Goal: Information Seeking & Learning: Learn about a topic

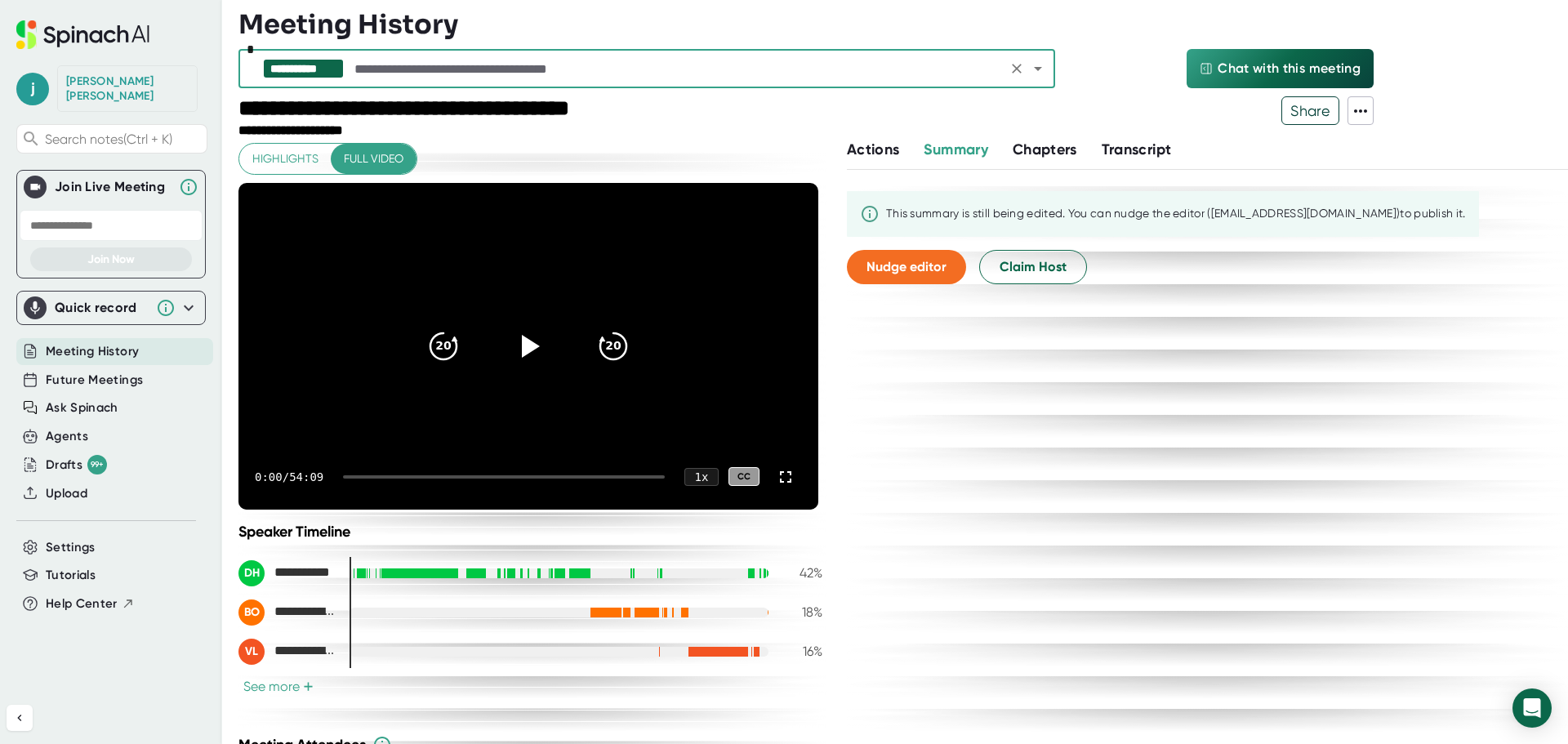
click at [1055, 146] on span "Chapters" at bounding box center [1045, 149] width 64 height 18
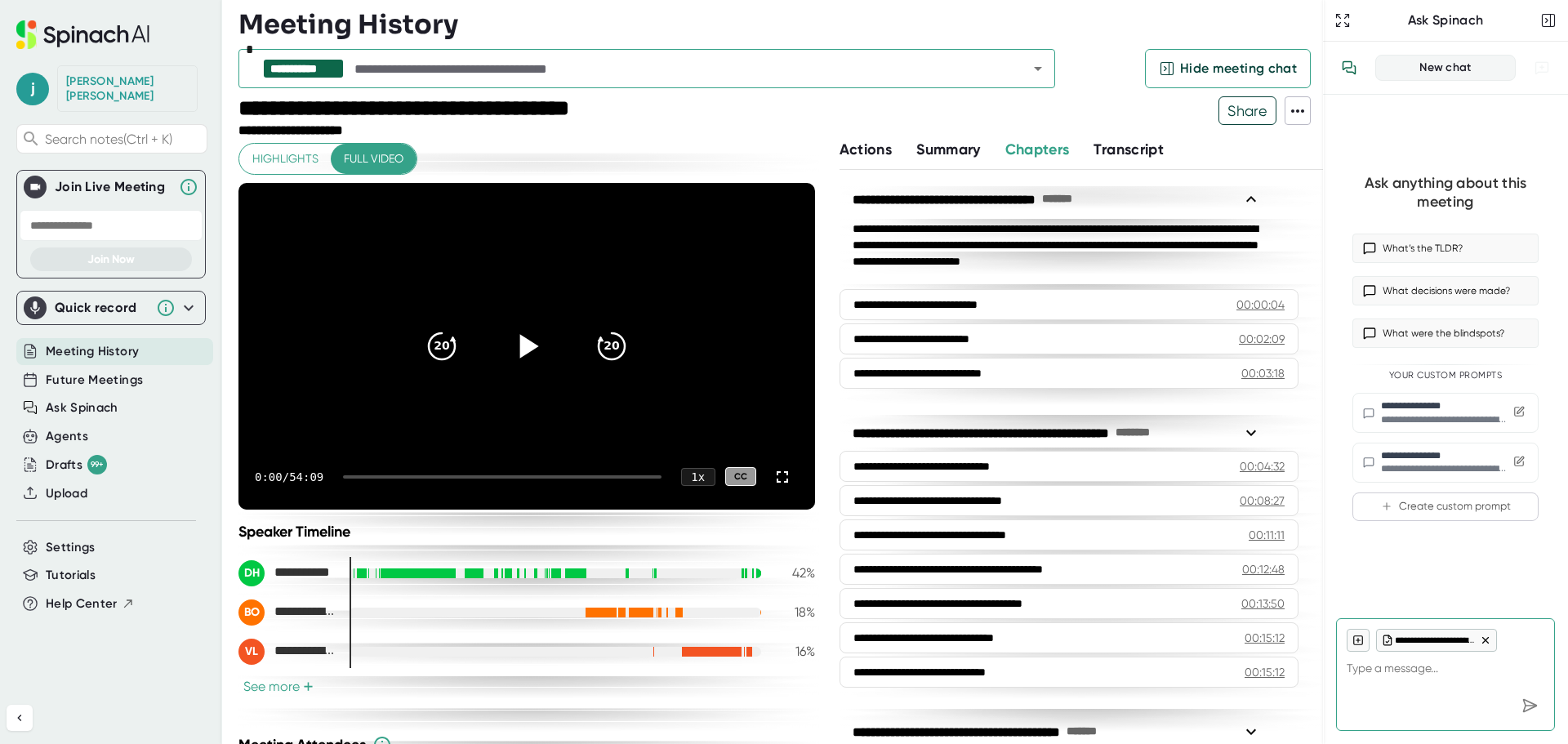
click at [512, 348] on icon at bounding box center [527, 346] width 41 height 41
click at [772, 486] on icon at bounding box center [782, 477] width 20 height 20
click at [520, 352] on icon at bounding box center [529, 346] width 19 height 24
click at [771, 487] on div at bounding box center [782, 477] width 33 height 33
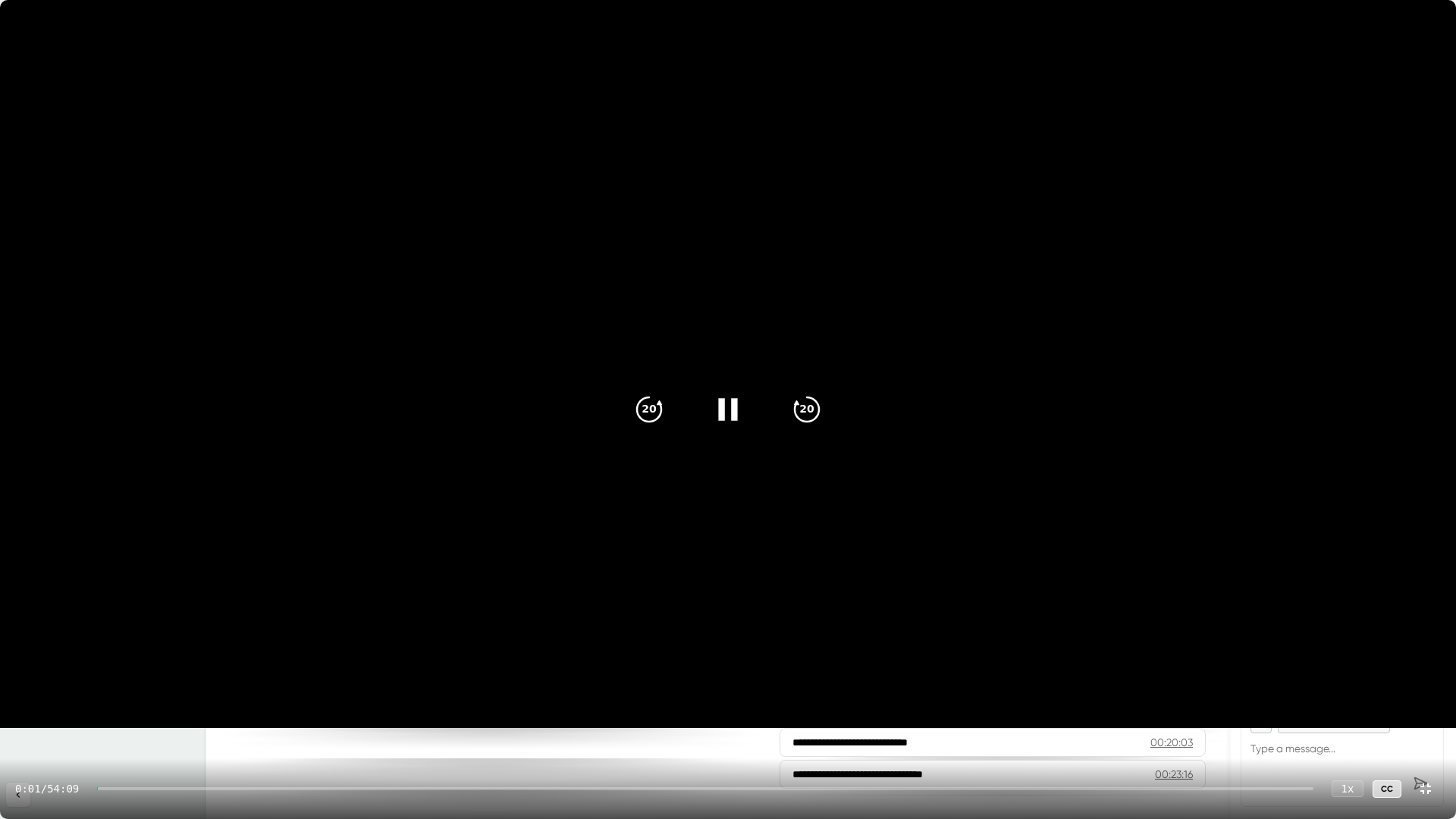
click at [734, 406] on icon at bounding box center [727, 409] width 19 height 22
click at [728, 406] on icon at bounding box center [730, 409] width 17 height 22
click at [111, 690] on div at bounding box center [705, 788] width 1216 height 3
click at [1426, 690] on icon at bounding box center [1425, 788] width 18 height 18
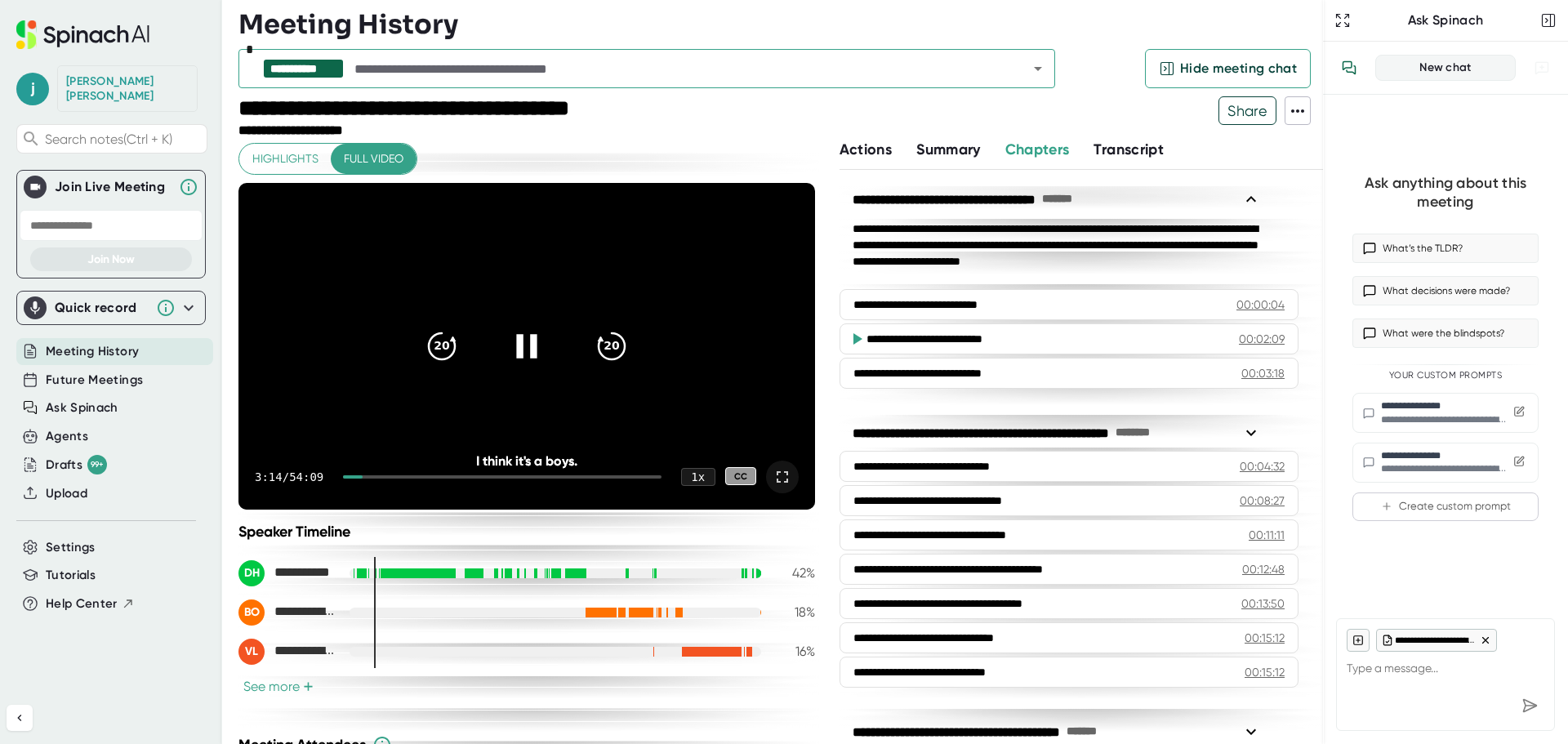
click at [772, 479] on icon at bounding box center [782, 477] width 20 height 20
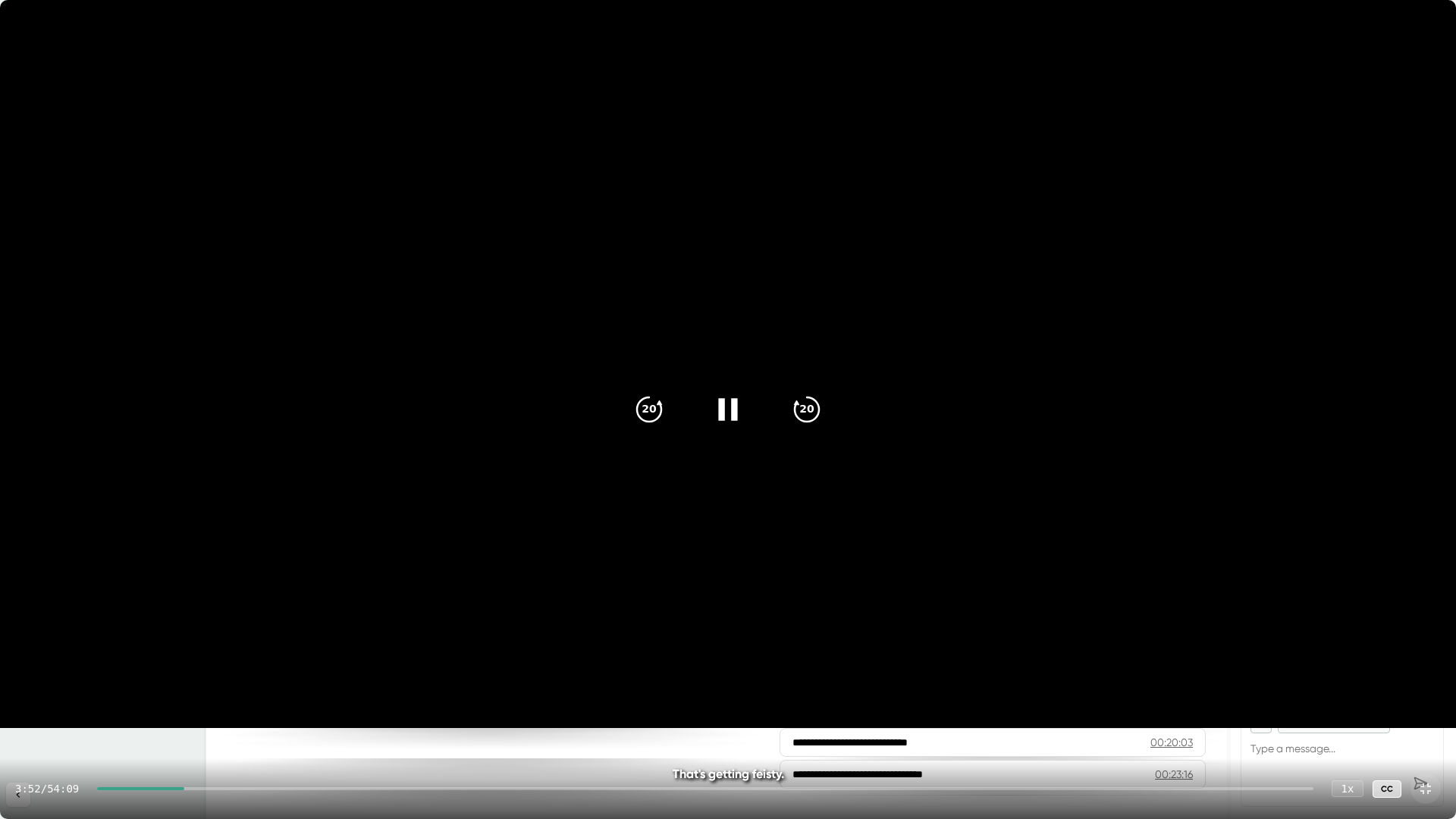
click at [1433, 690] on icon at bounding box center [1425, 788] width 18 height 18
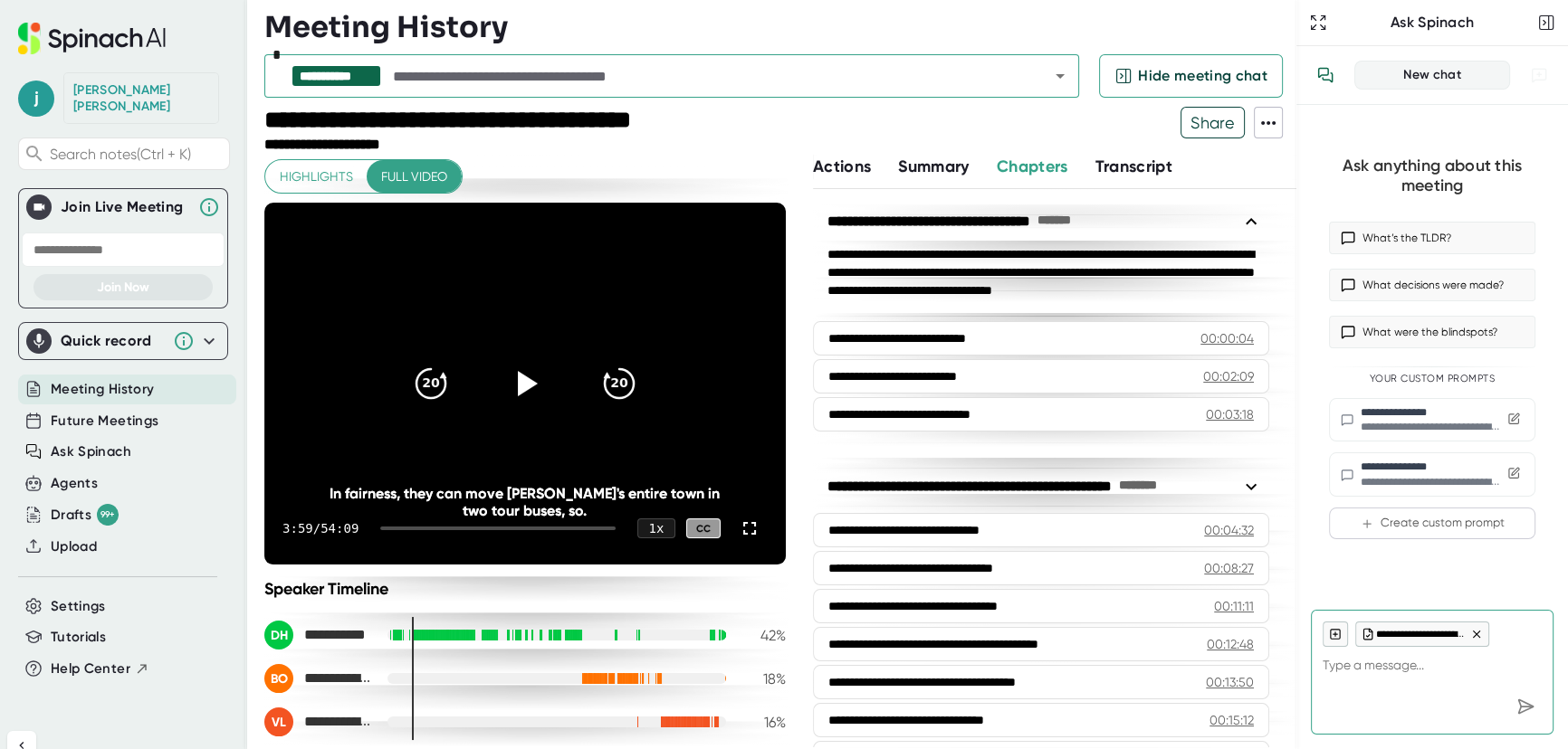
type textarea "x"
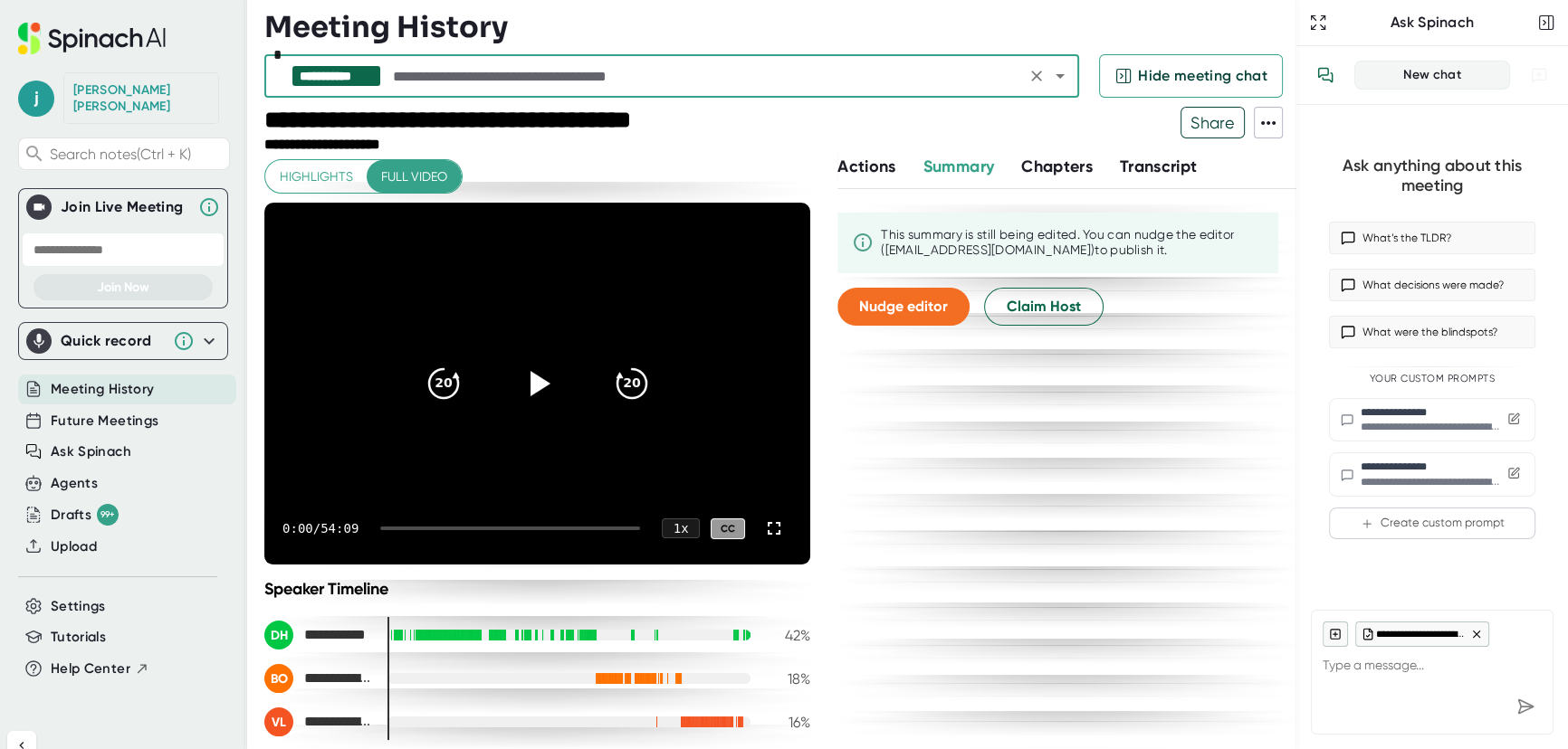
click at [516, 388] on icon at bounding box center [538, 384] width 44 height 44
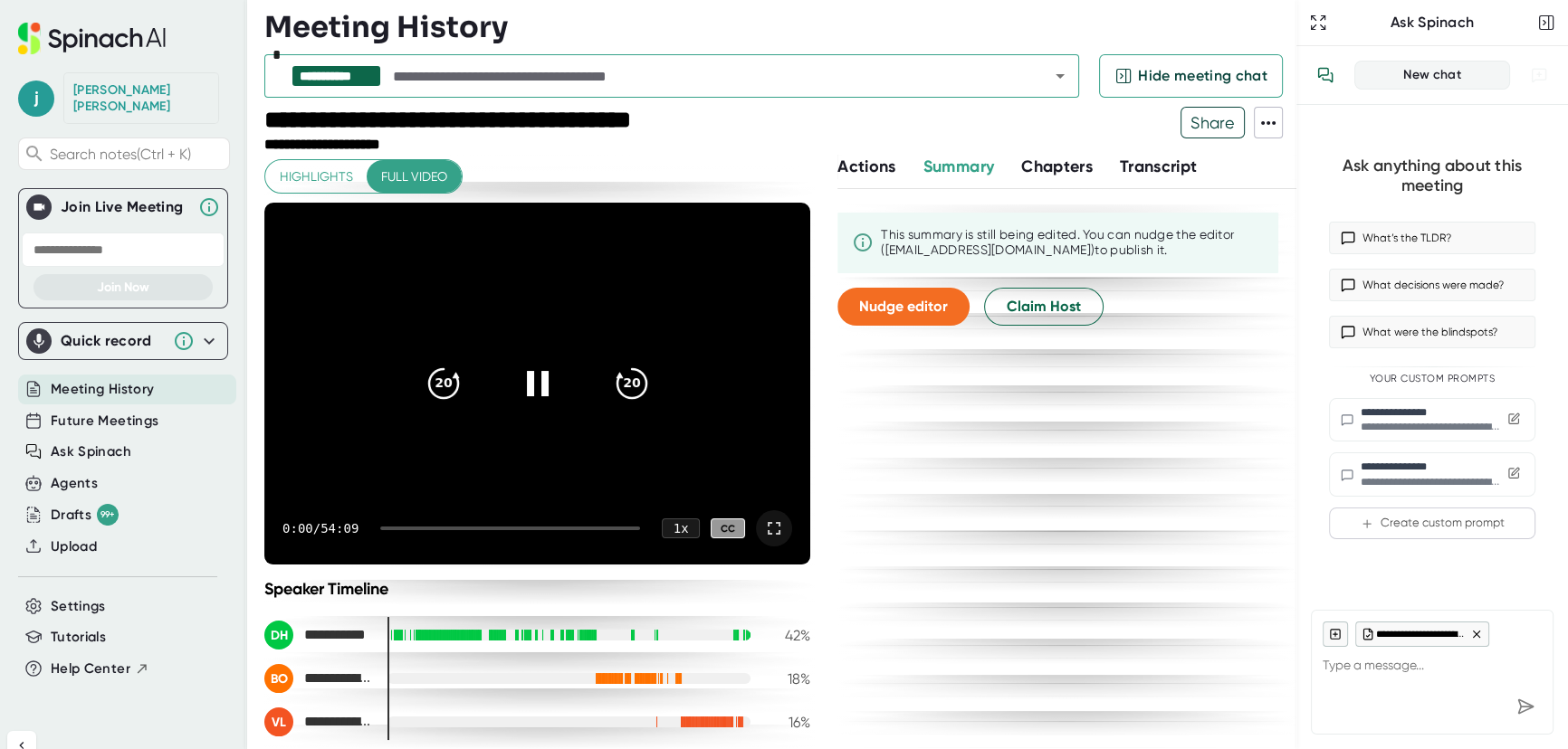
click at [763, 526] on icon at bounding box center [774, 528] width 22 height 22
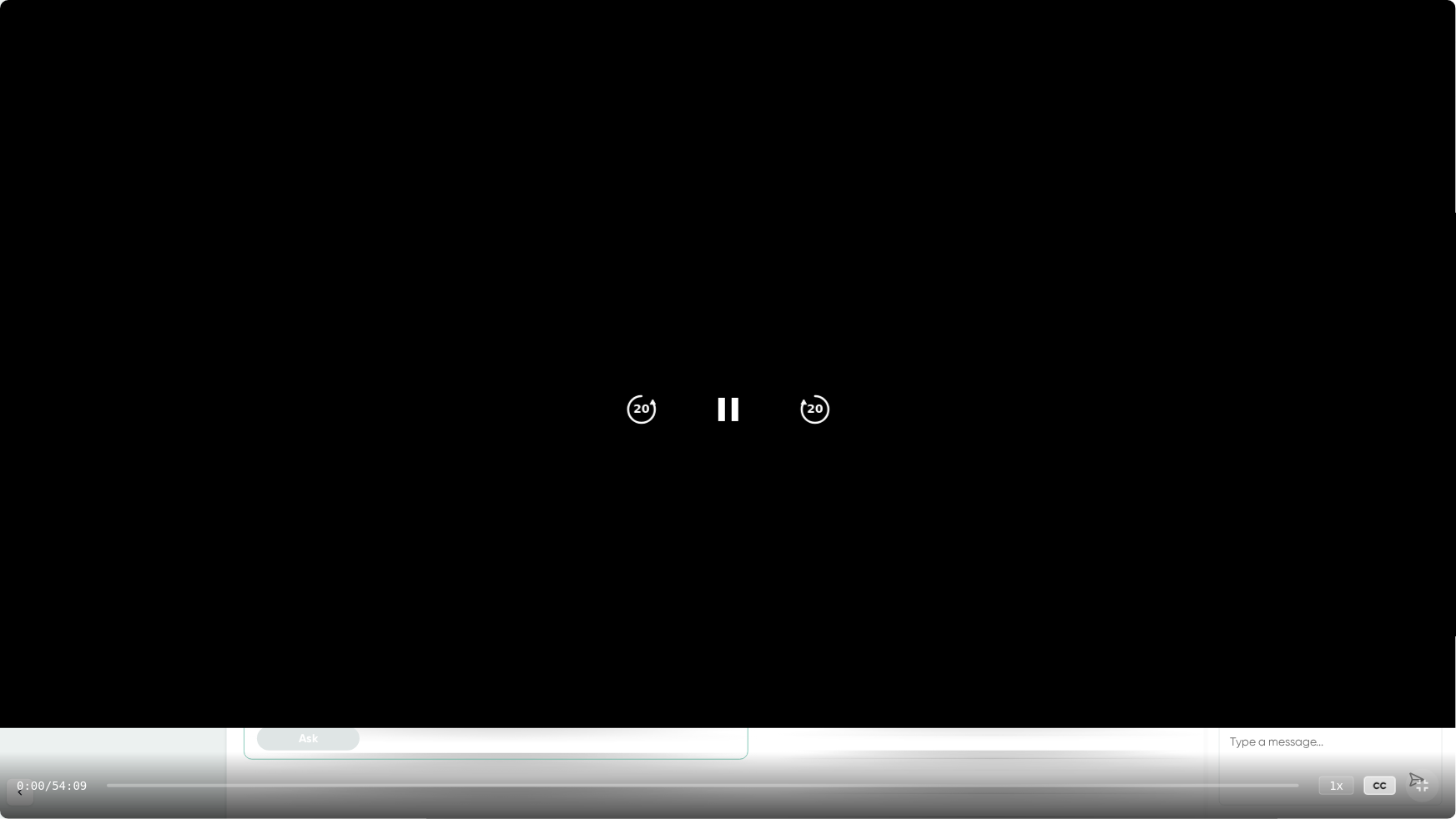
click at [342, 689] on div "0:00 / 54:09 1 x CC" at bounding box center [728, 785] width 1456 height 67
click at [298, 689] on div at bounding box center [702, 786] width 1192 height 4
click at [317, 689] on div at bounding box center [702, 786] width 1192 height 4
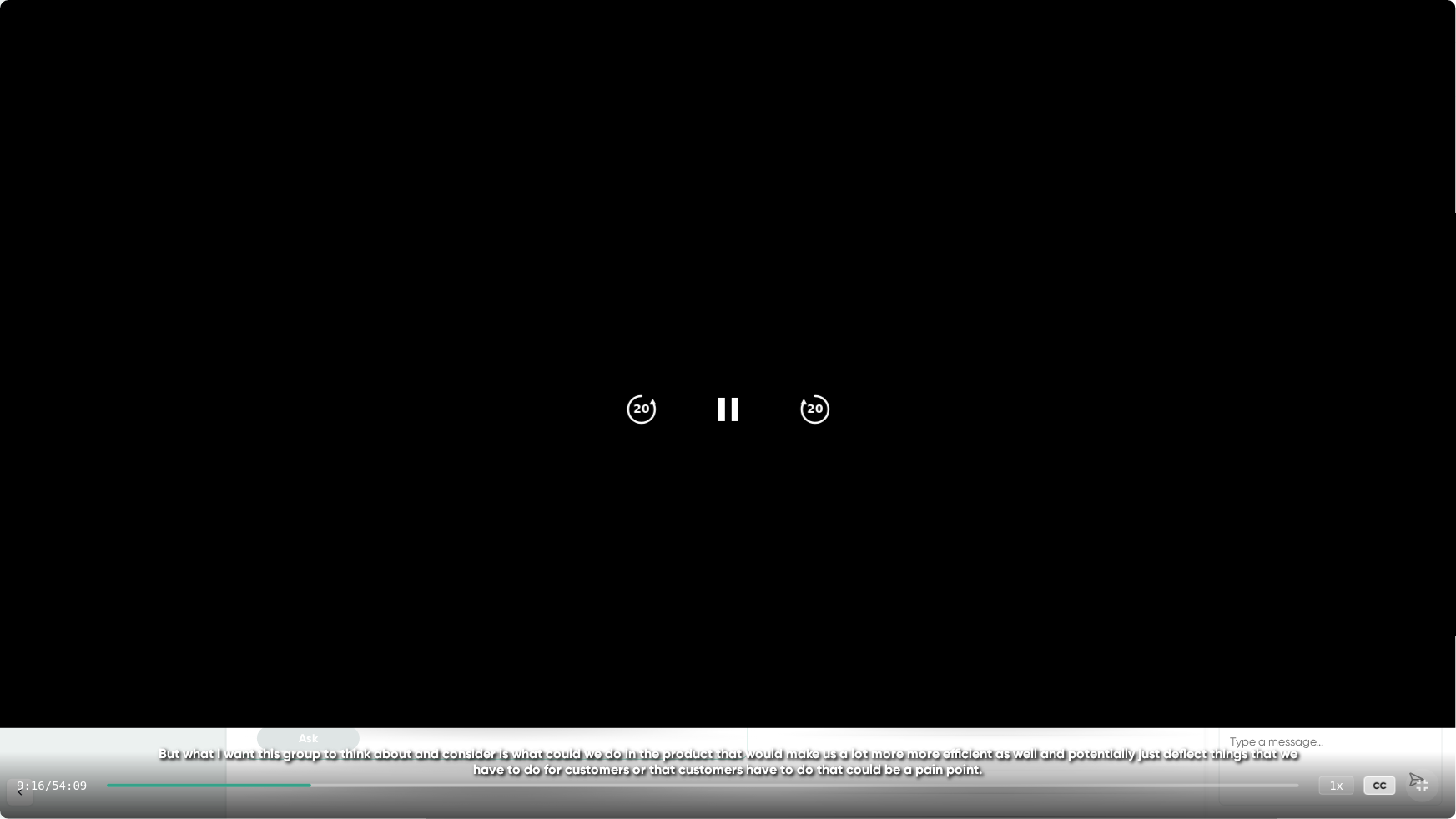
click at [295, 689] on div at bounding box center [209, 786] width 204 height 4
click at [263, 689] on div at bounding box center [197, 786] width 182 height 4
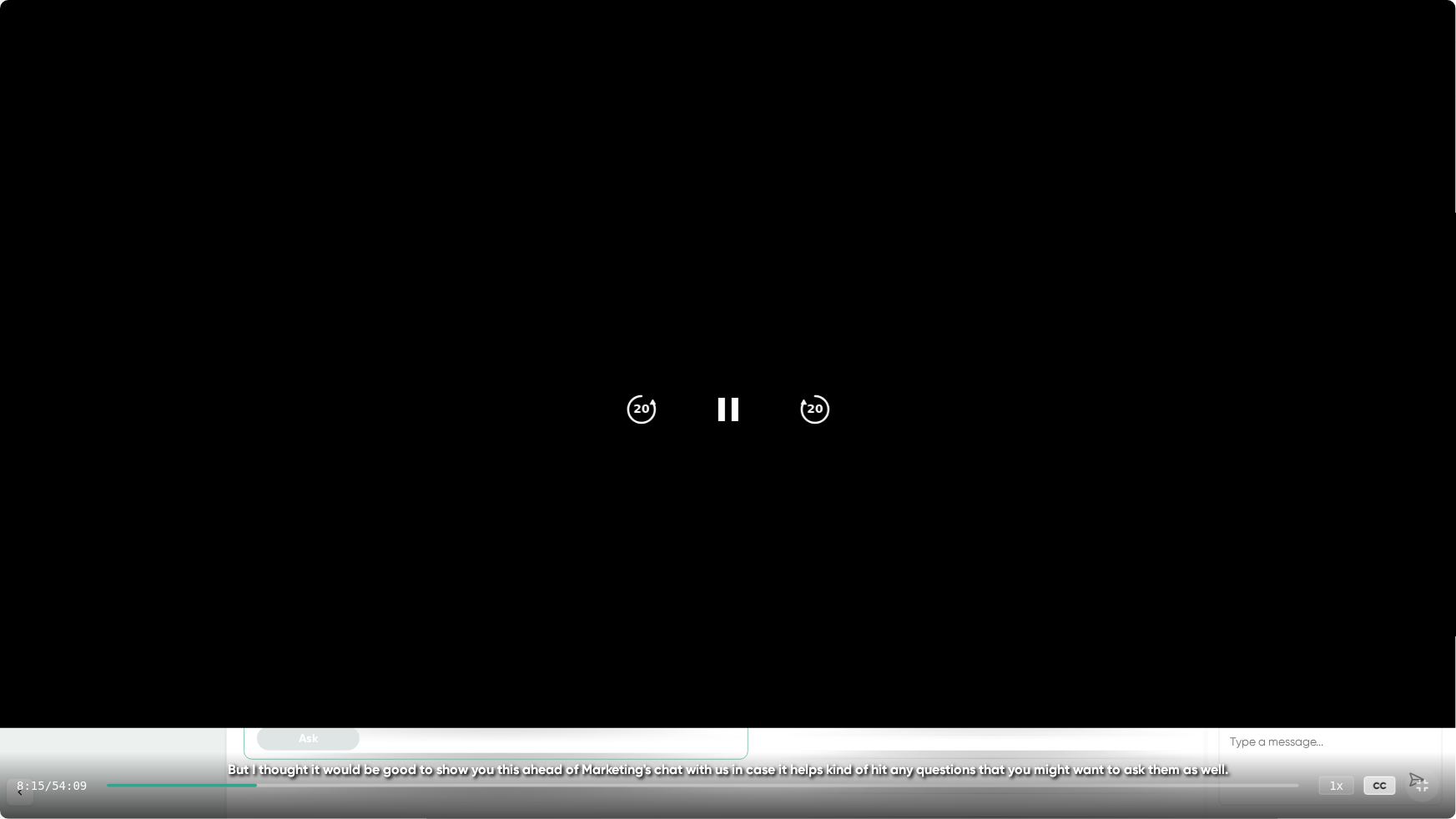
click at [243, 689] on div at bounding box center [182, 786] width 151 height 4
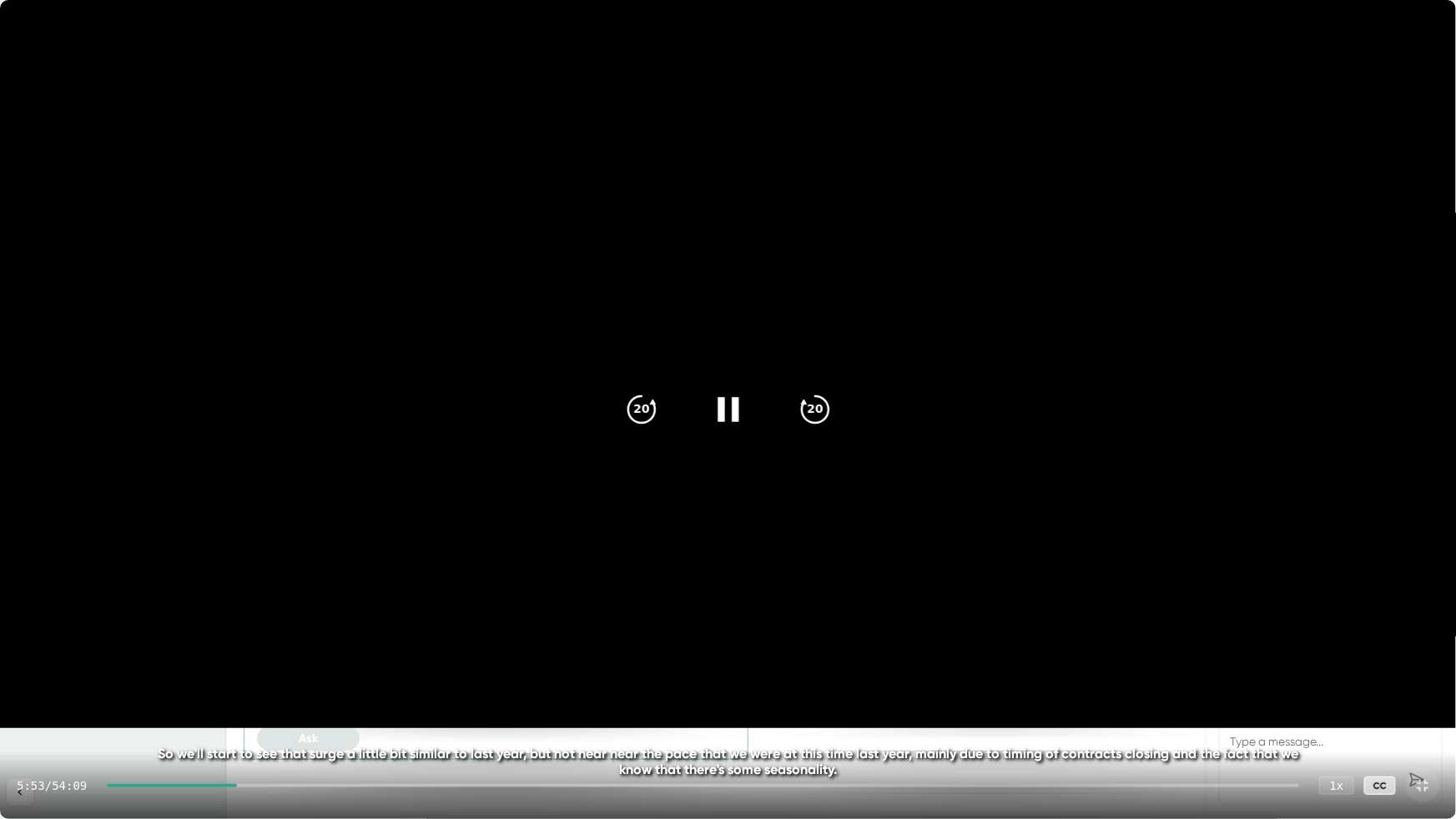
click at [727, 412] on icon at bounding box center [728, 410] width 42 height 42
click at [734, 423] on icon at bounding box center [728, 410] width 42 height 42
click at [723, 542] on video at bounding box center [728, 364] width 1456 height 728
click at [1426, 689] on icon at bounding box center [1422, 785] width 12 height 12
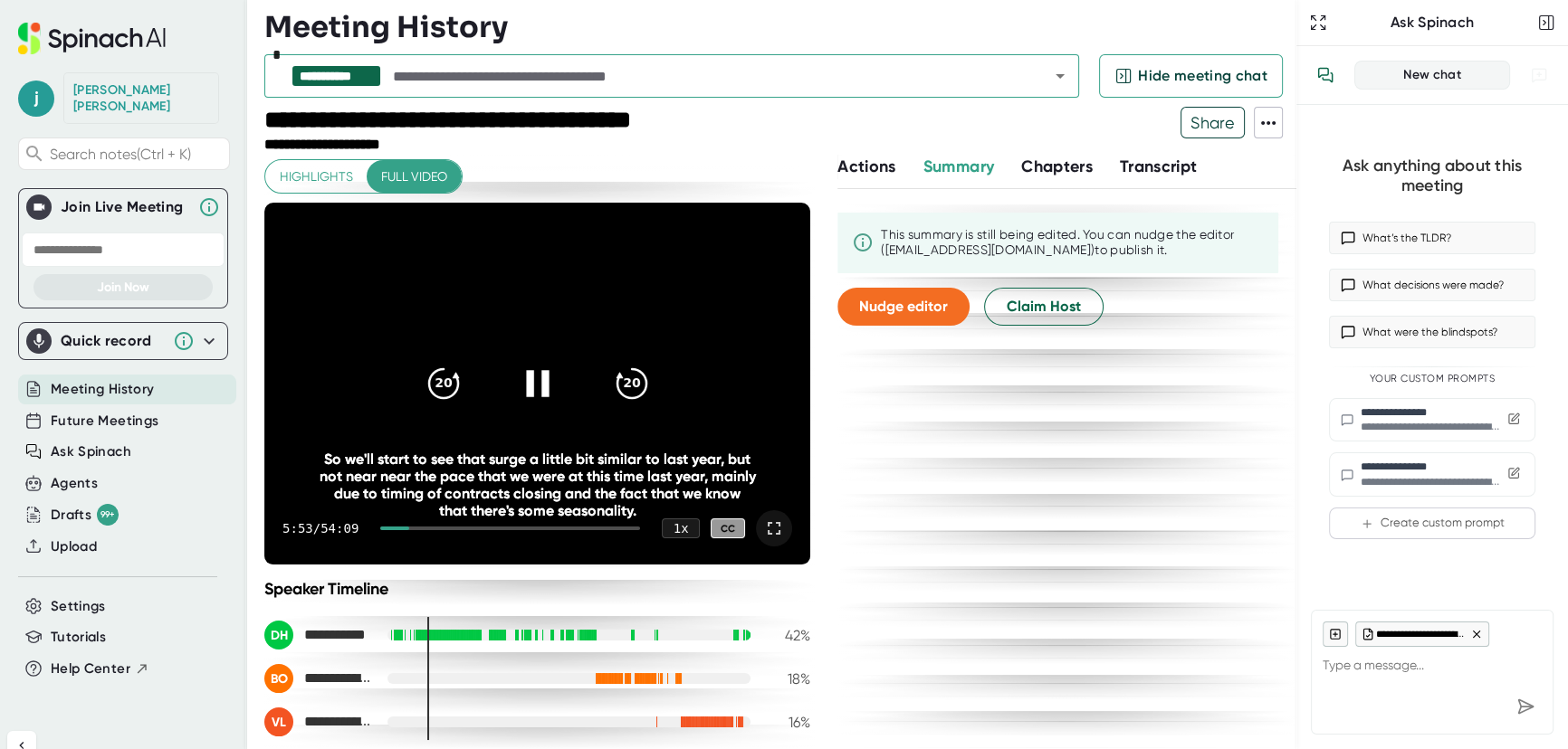
click at [531, 376] on icon at bounding box center [537, 384] width 46 height 46
click at [455, 391] on icon "20" at bounding box center [442, 384] width 46 height 46
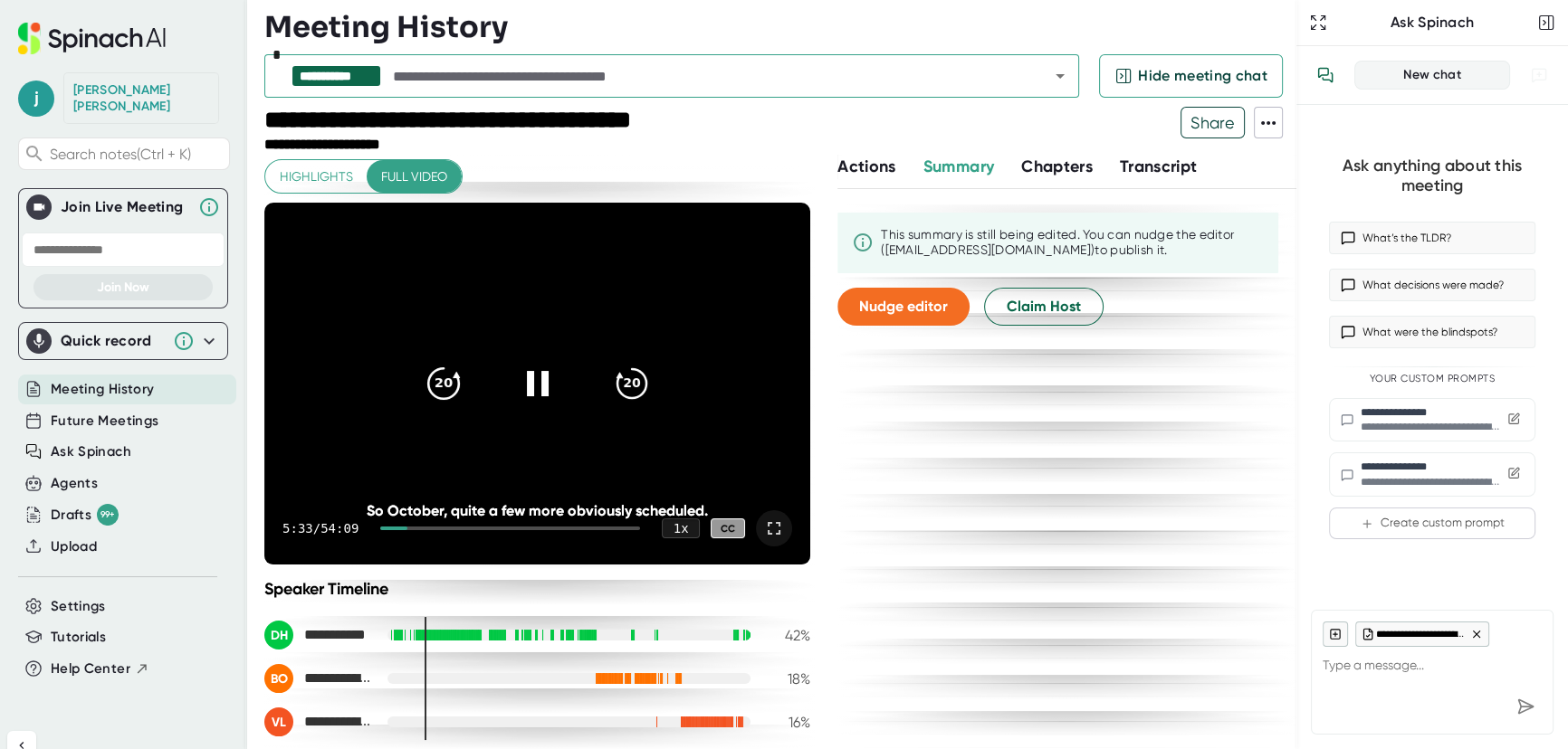
click at [408, 397] on div "20" at bounding box center [443, 383] width 76 height 76
click at [441, 380] on icon "20" at bounding box center [442, 384] width 46 height 46
click at [511, 381] on div at bounding box center [538, 383] width 76 height 76
click at [756, 524] on div at bounding box center [774, 528] width 37 height 37
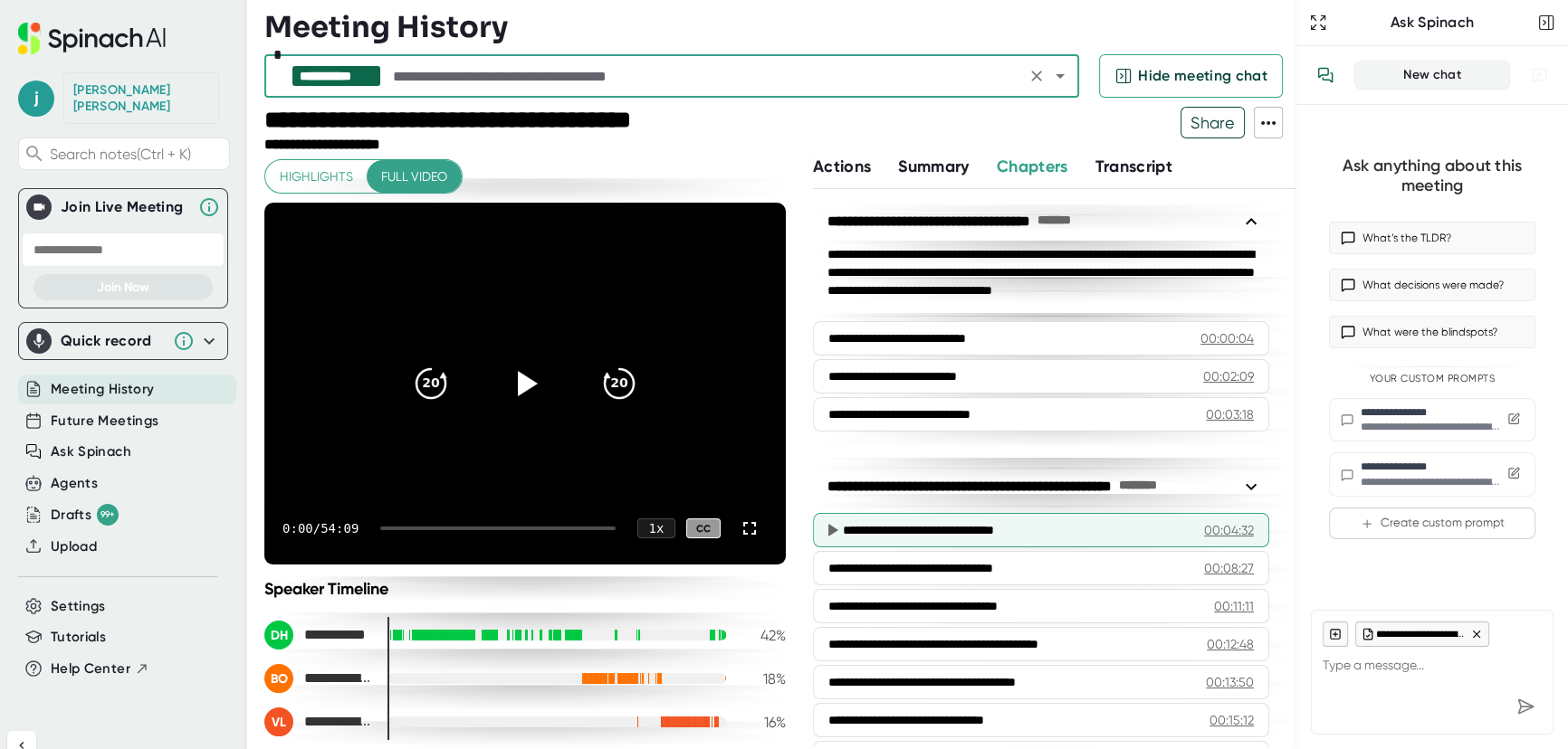
click at [1031, 528] on div "**********" at bounding box center [1020, 530] width 354 height 18
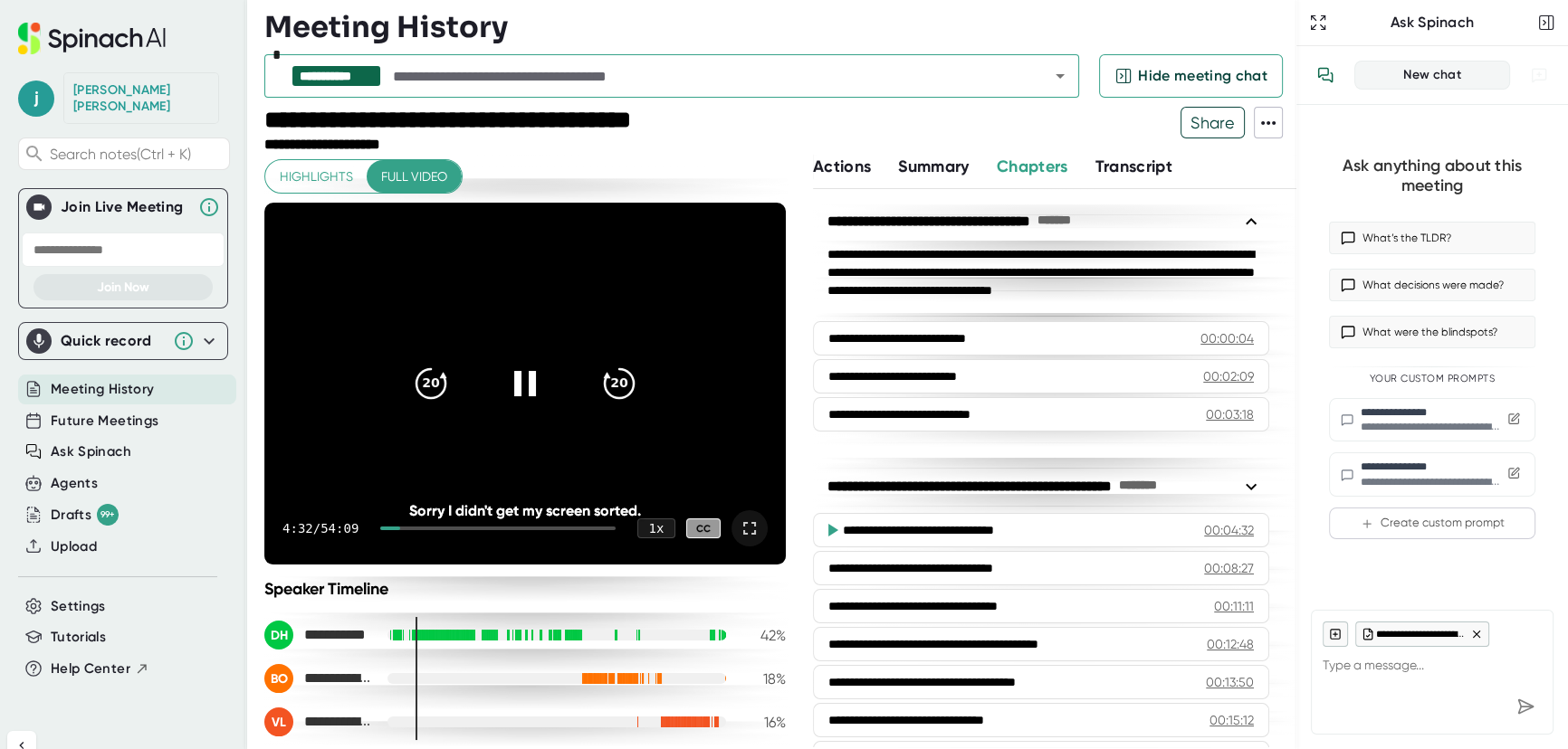
click at [738, 530] on icon at bounding box center [749, 528] width 22 height 22
click at [514, 391] on icon at bounding box center [525, 383] width 23 height 27
click at [503, 391] on icon at bounding box center [526, 384] width 46 height 46
click at [738, 527] on icon at bounding box center [749, 528] width 22 height 22
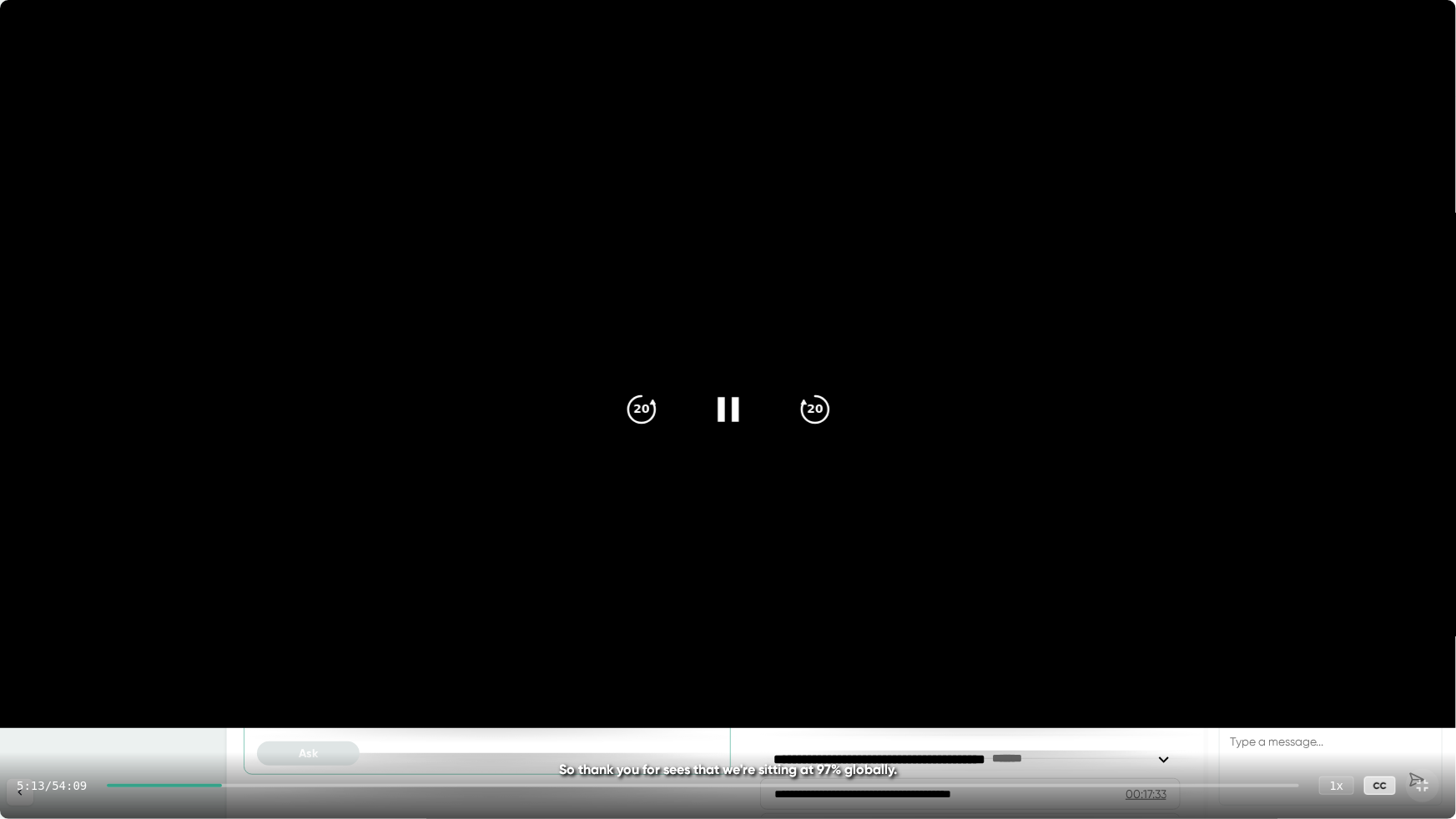
click at [1424, 689] on icon at bounding box center [1422, 786] width 20 height 20
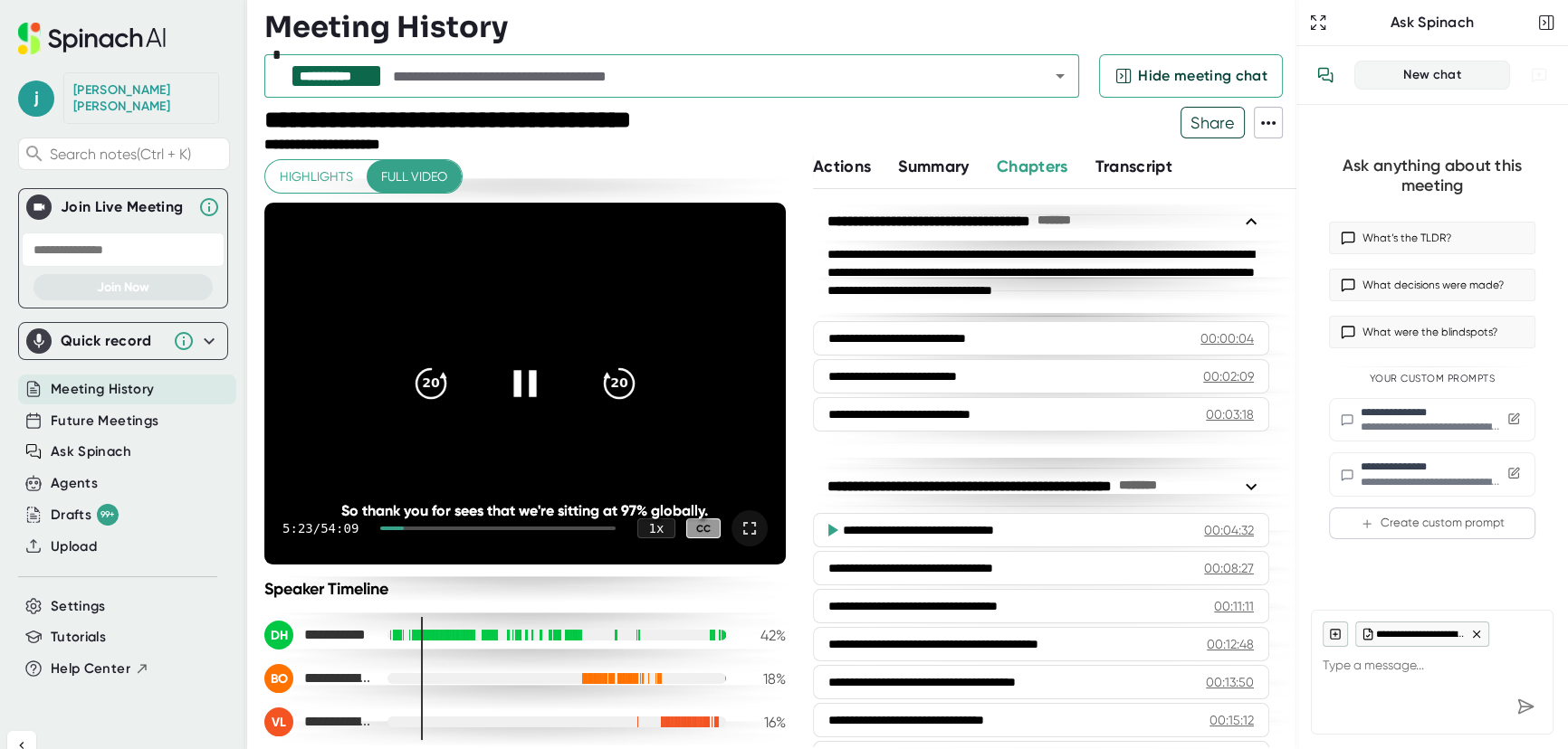
click at [738, 528] on icon at bounding box center [749, 528] width 22 height 22
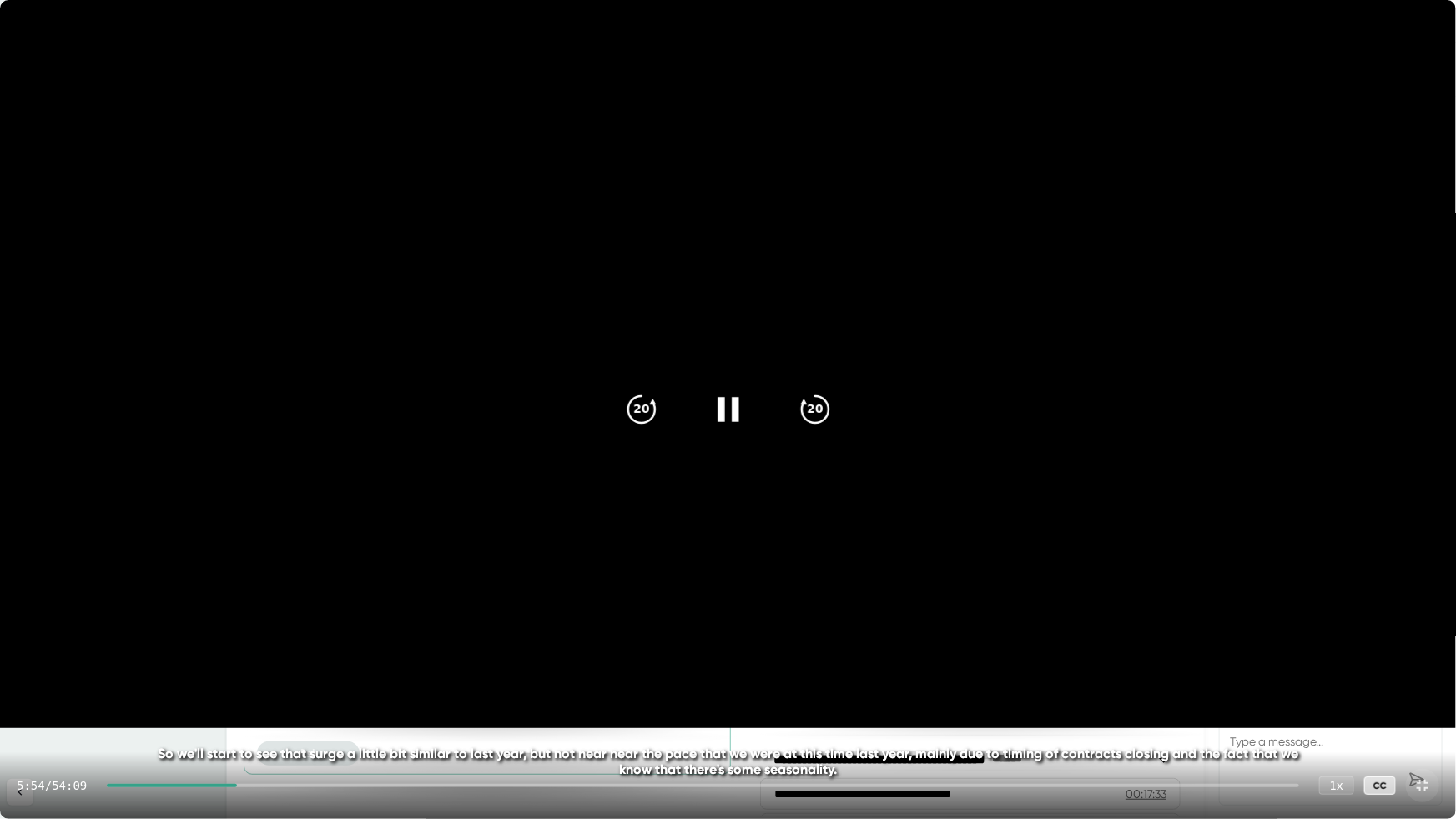
click at [744, 395] on icon at bounding box center [728, 410] width 42 height 42
click at [1426, 689] on icon at bounding box center [1422, 785] width 12 height 12
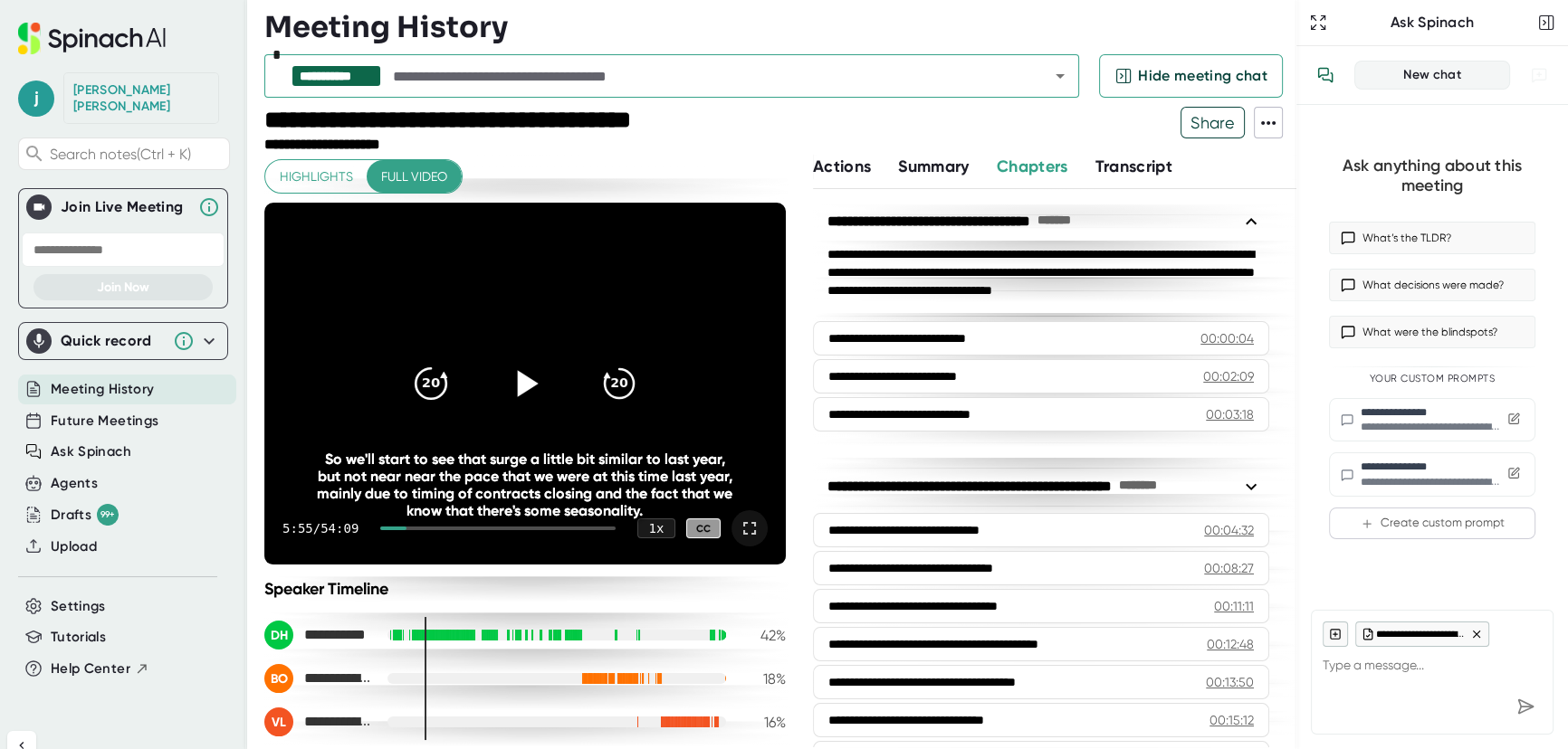
click at [436, 387] on div "20" at bounding box center [431, 383] width 76 height 76
click at [503, 397] on icon at bounding box center [526, 384] width 46 height 46
click at [738, 518] on icon at bounding box center [749, 528] width 22 height 22
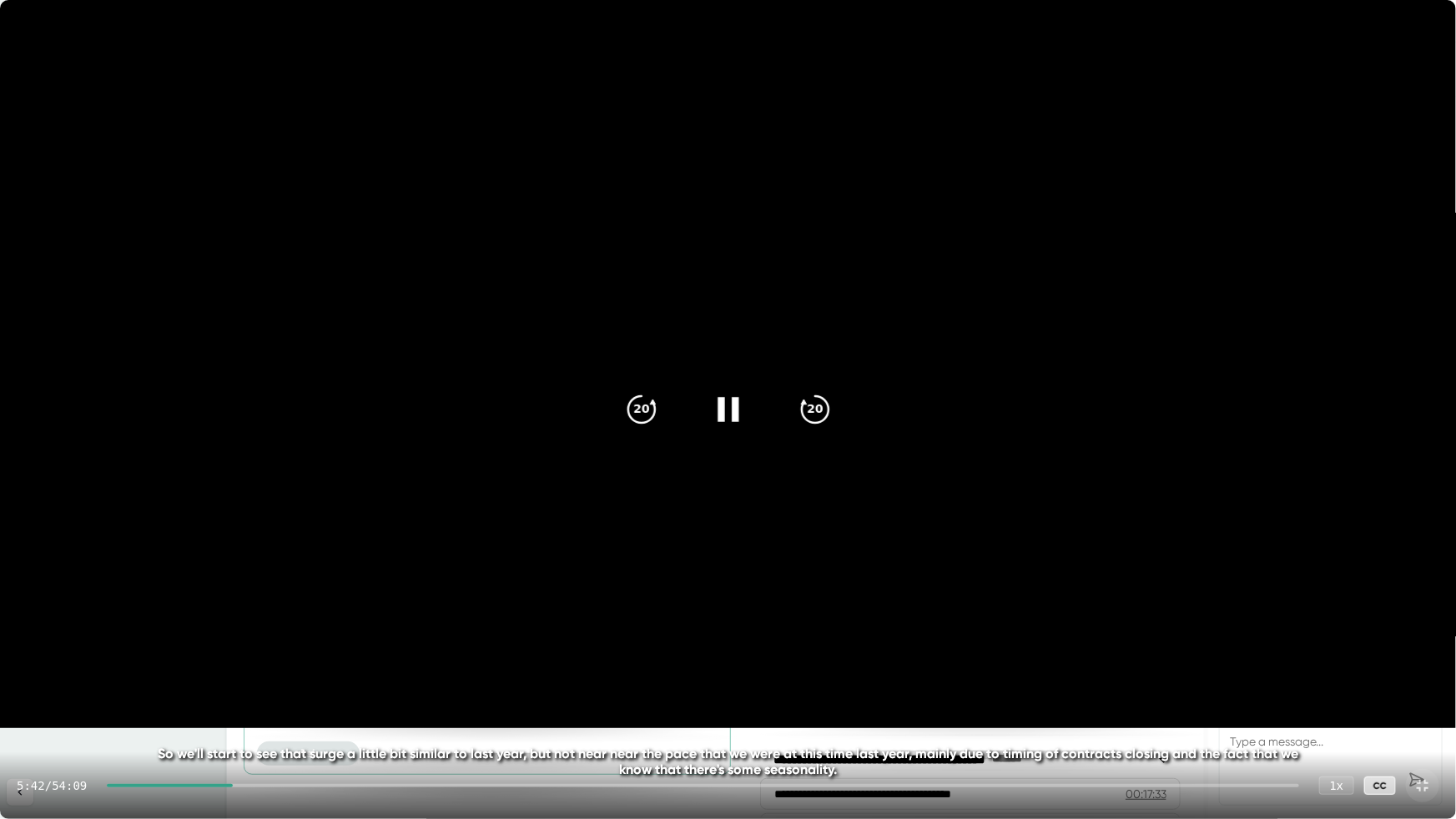
click at [1427, 689] on icon at bounding box center [1422, 786] width 20 height 20
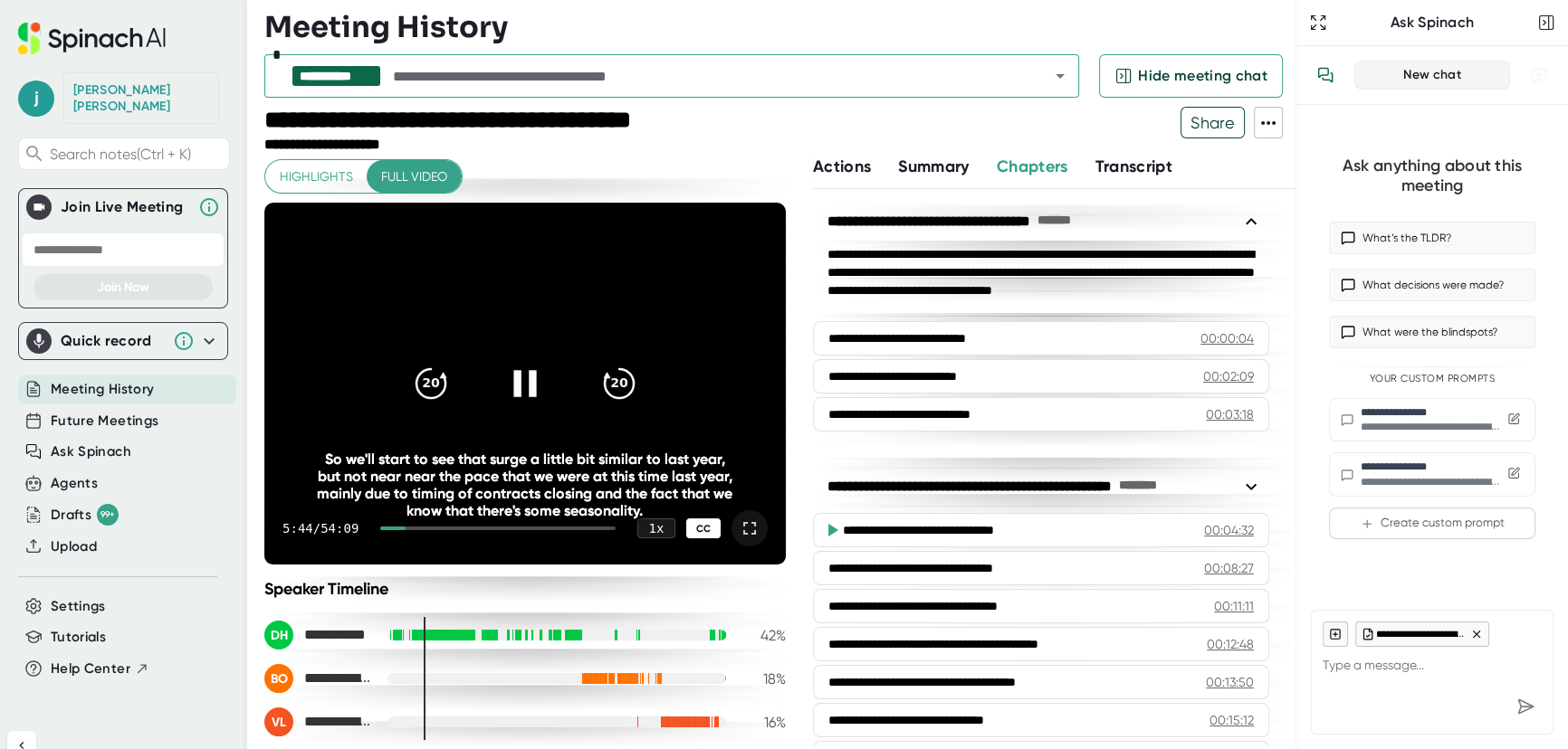
click at [686, 527] on div "CC" at bounding box center [703, 528] width 35 height 21
